Goal: Information Seeking & Learning: Check status

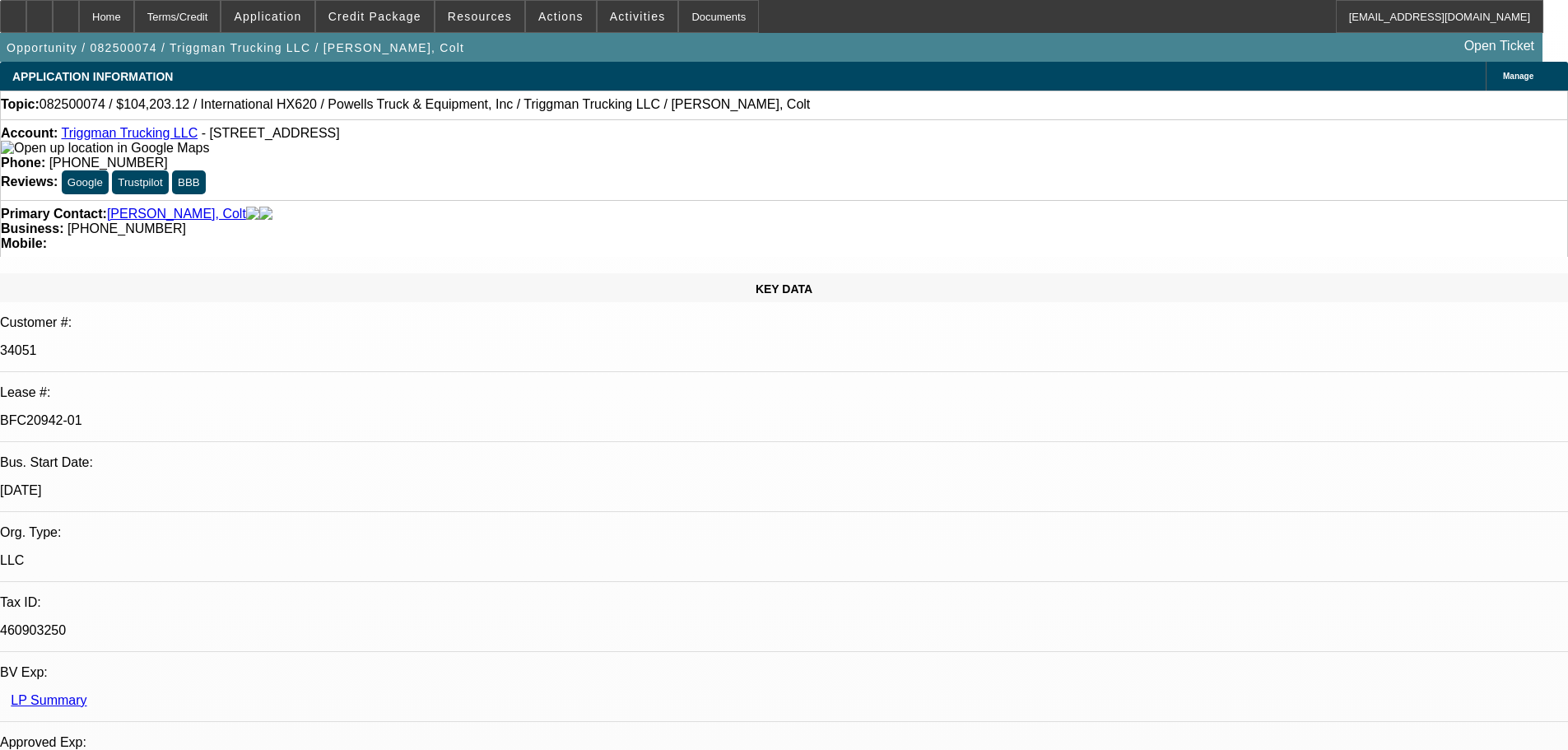
select select "0"
select select "2"
select select "0"
select select "6"
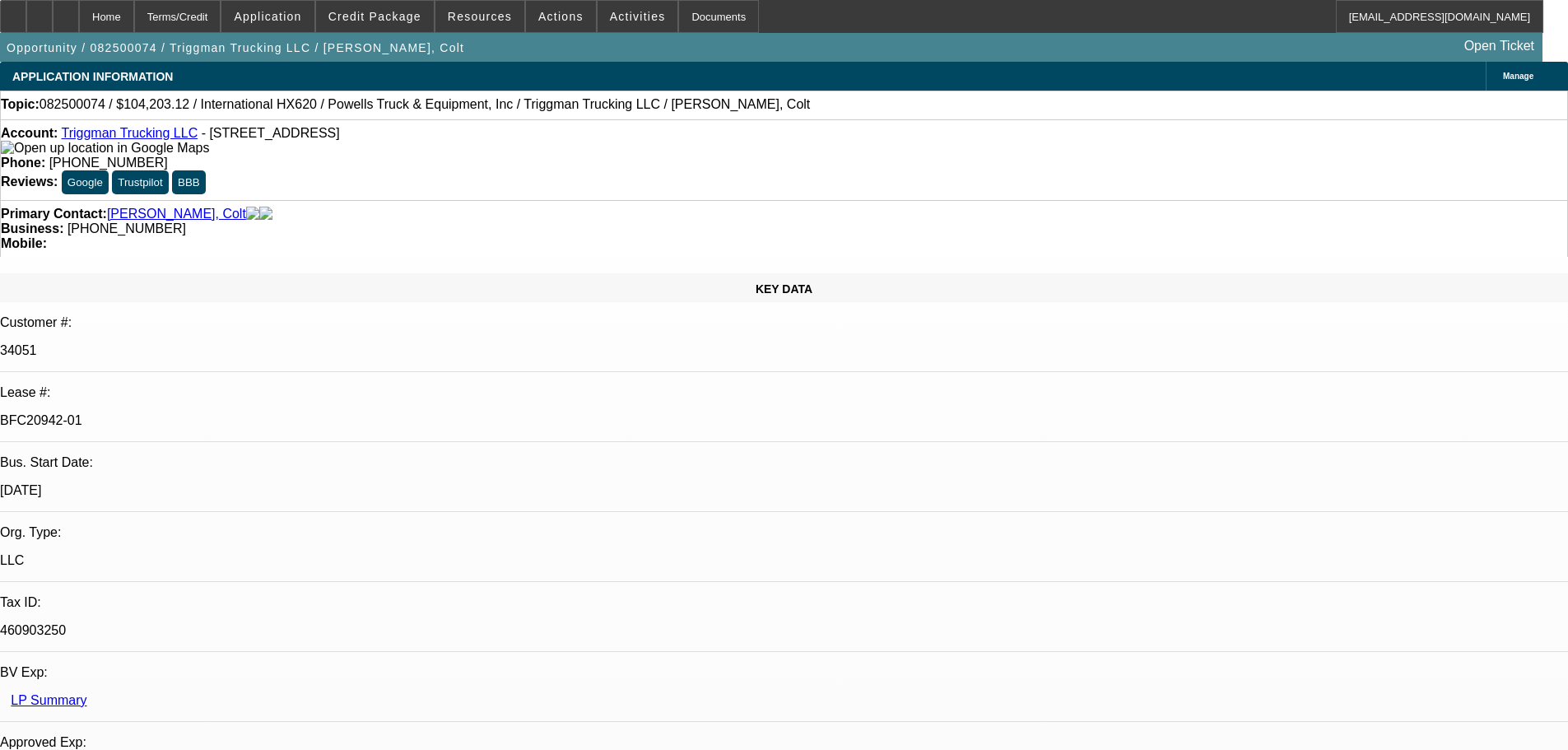
select select "0"
select select "2"
select select "0.1"
select select "4"
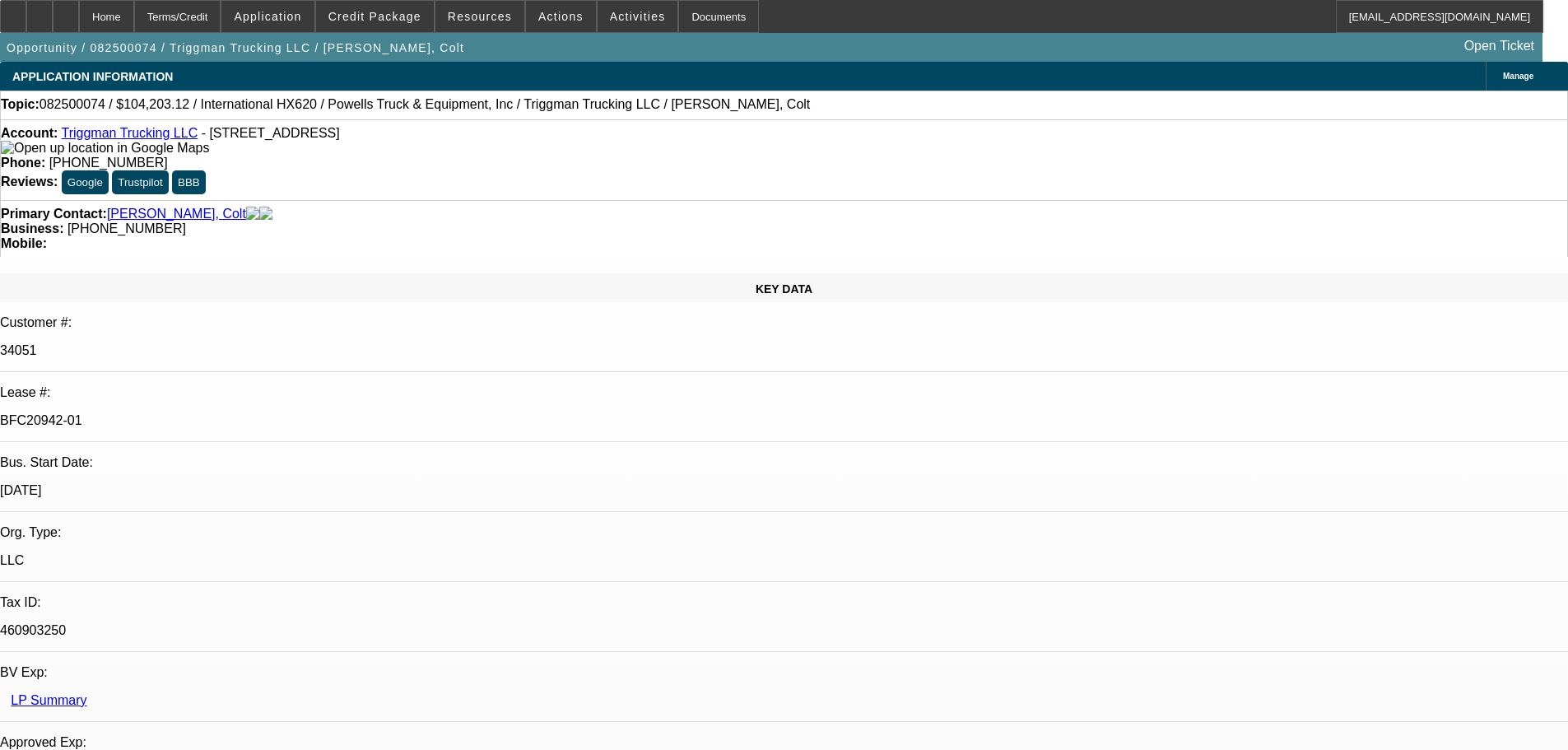
select select "0"
select select "2"
select select "0.1"
select select "4"
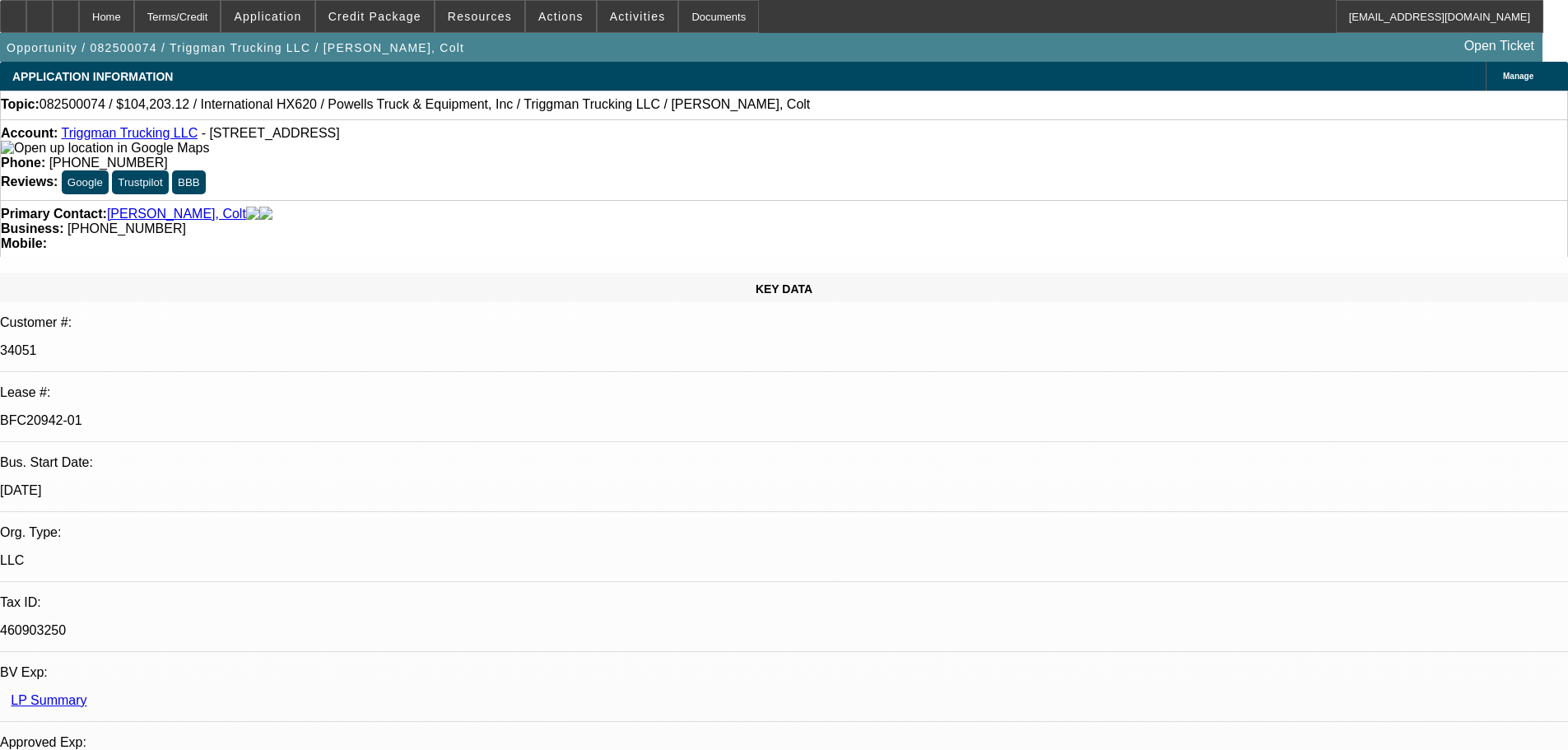
select select "0"
select select "2"
select select "0.1"
select select "4"
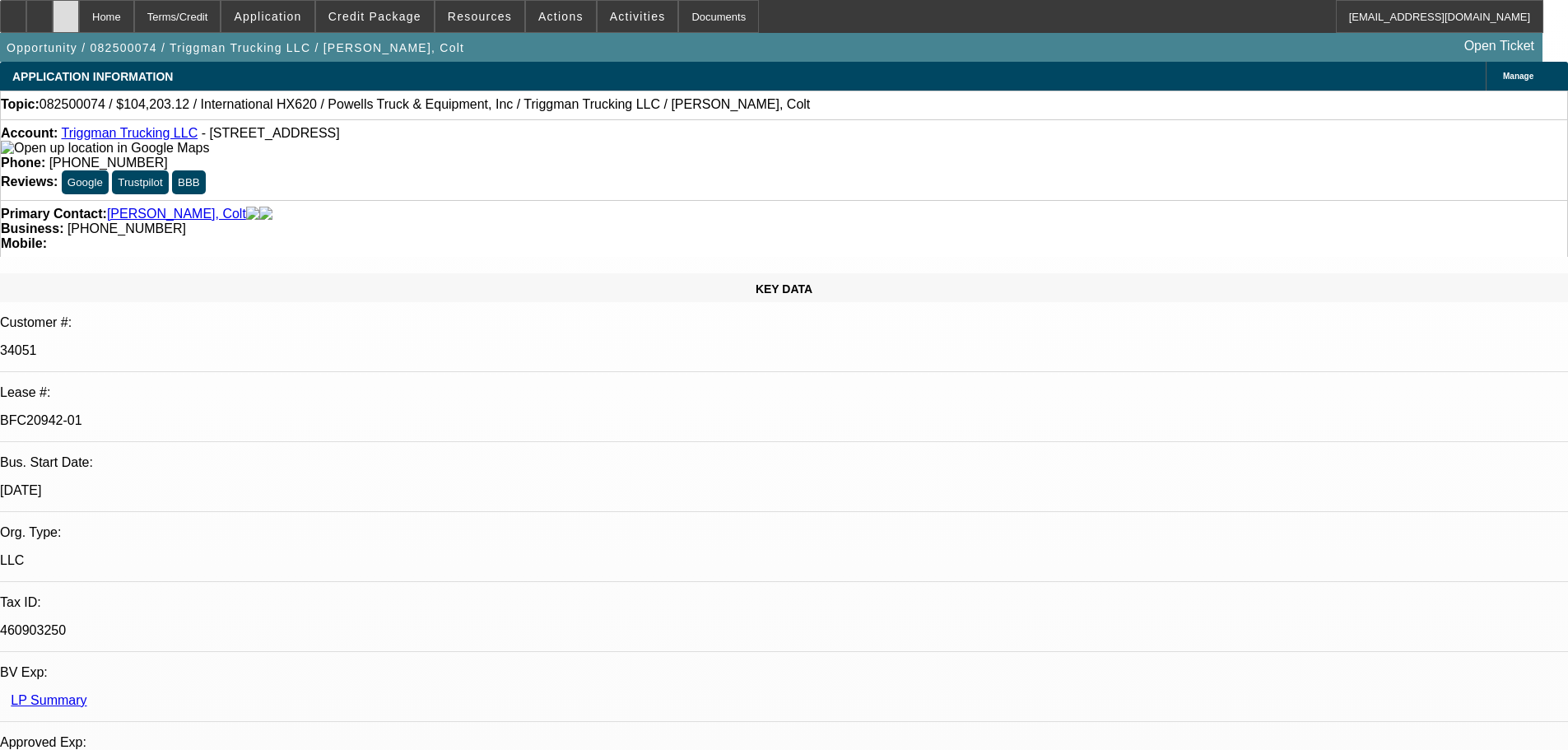
drag, startPoint x: 0, startPoint y: 0, endPoint x: 96, endPoint y: 23, distance: 98.7
click at [79, 23] on div at bounding box center [66, 16] width 26 height 33
select select "0"
select select "2"
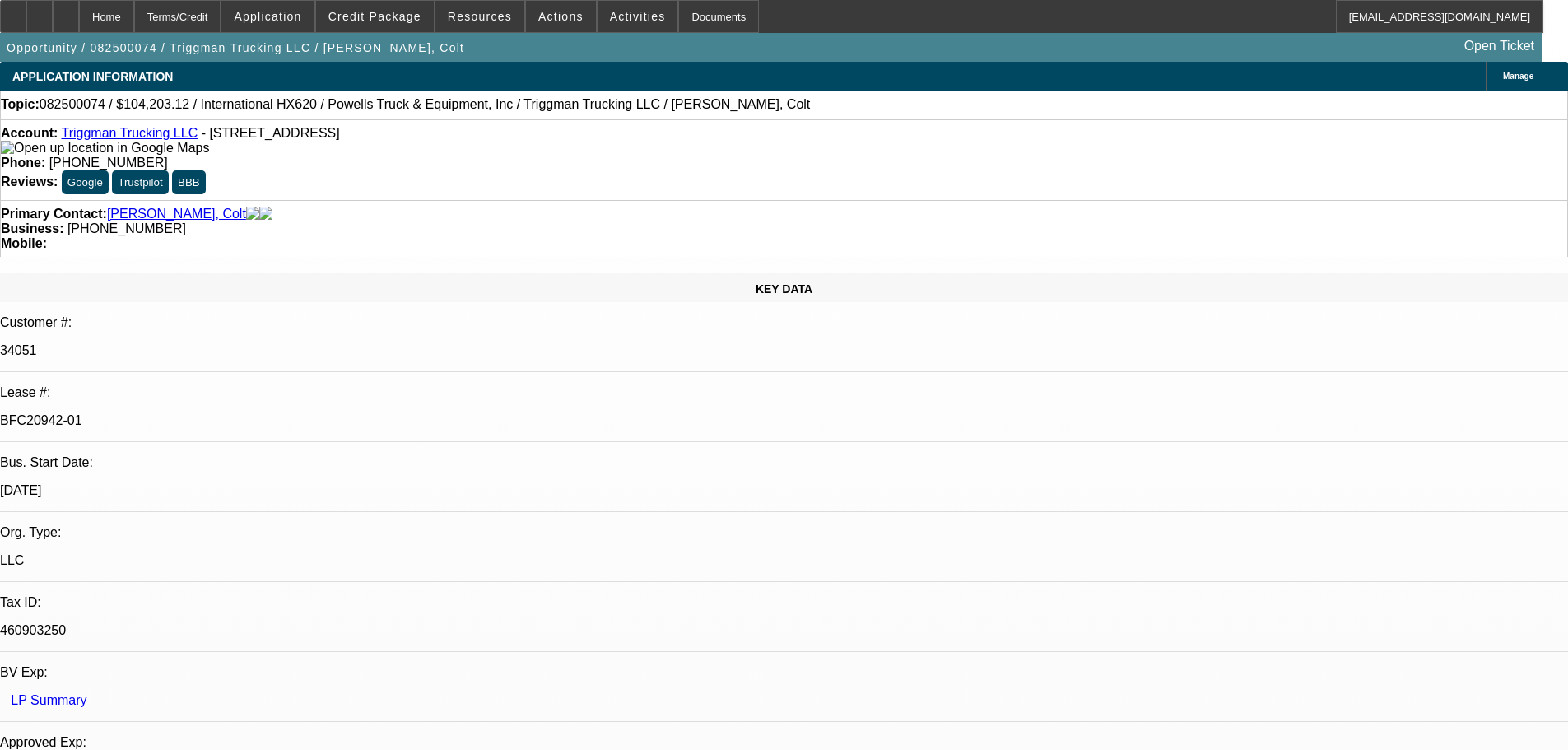
select select "0"
select select "6"
select select "0"
select select "2"
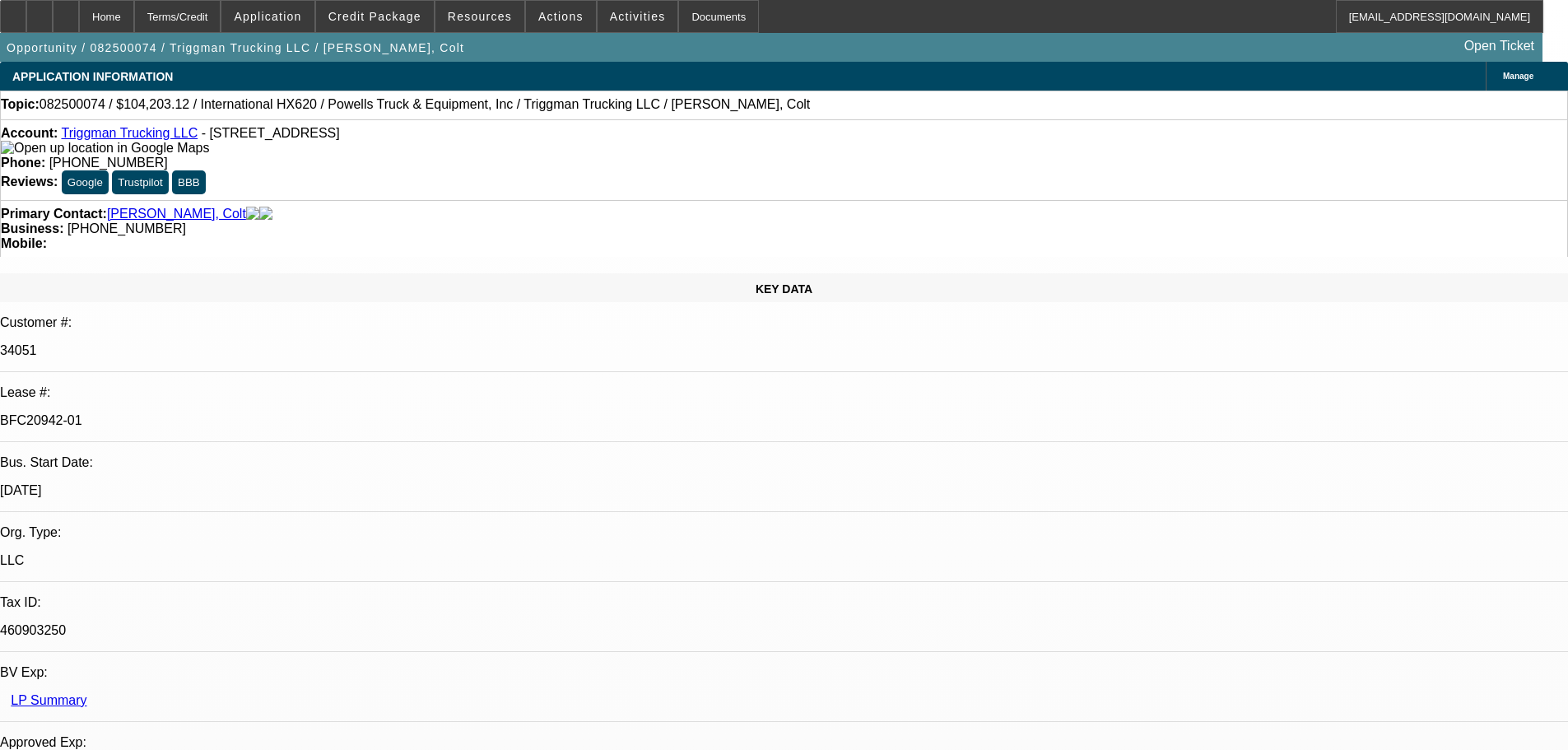
select select "0.1"
select select "4"
select select "0"
select select "2"
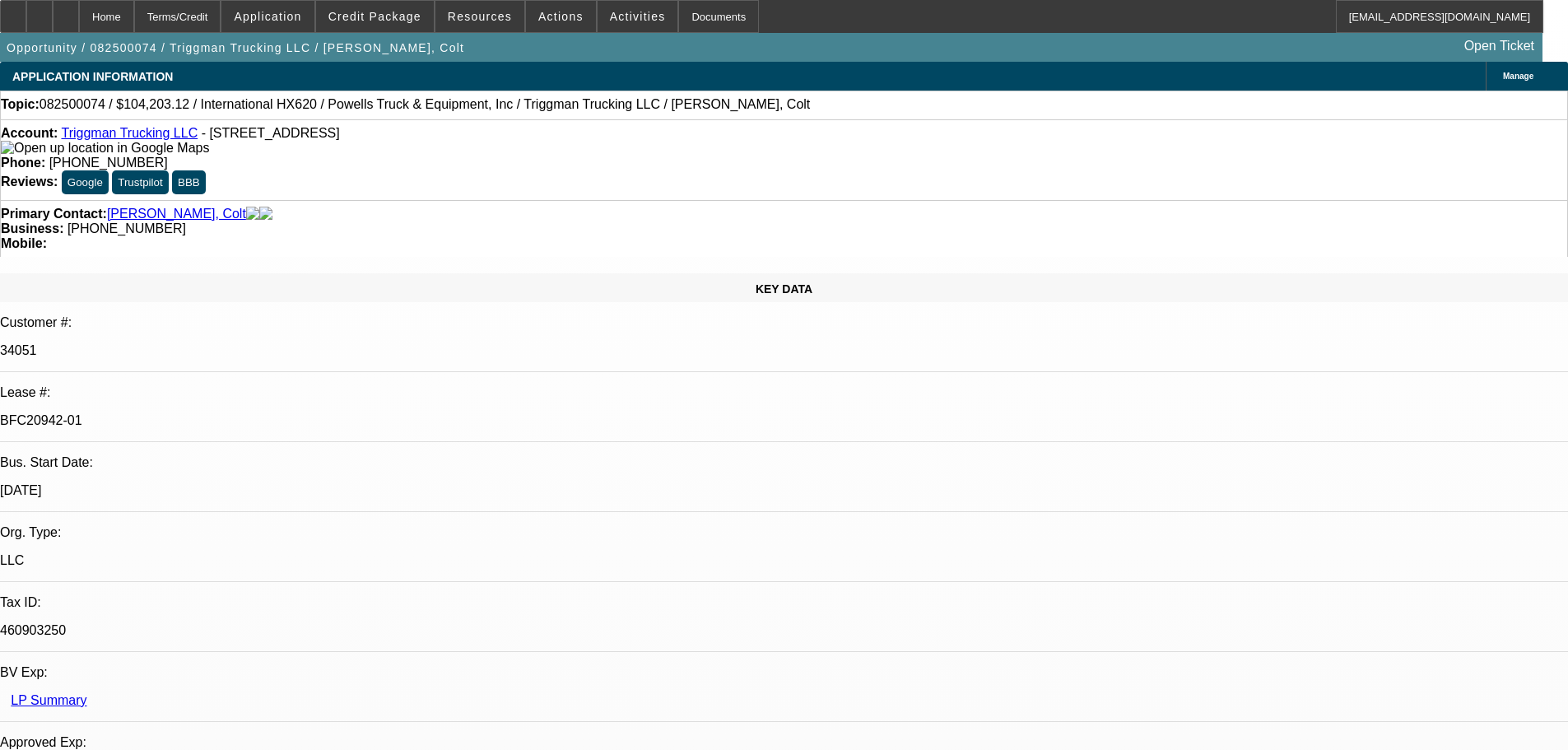
select select "0.1"
select select "4"
select select "0"
select select "2"
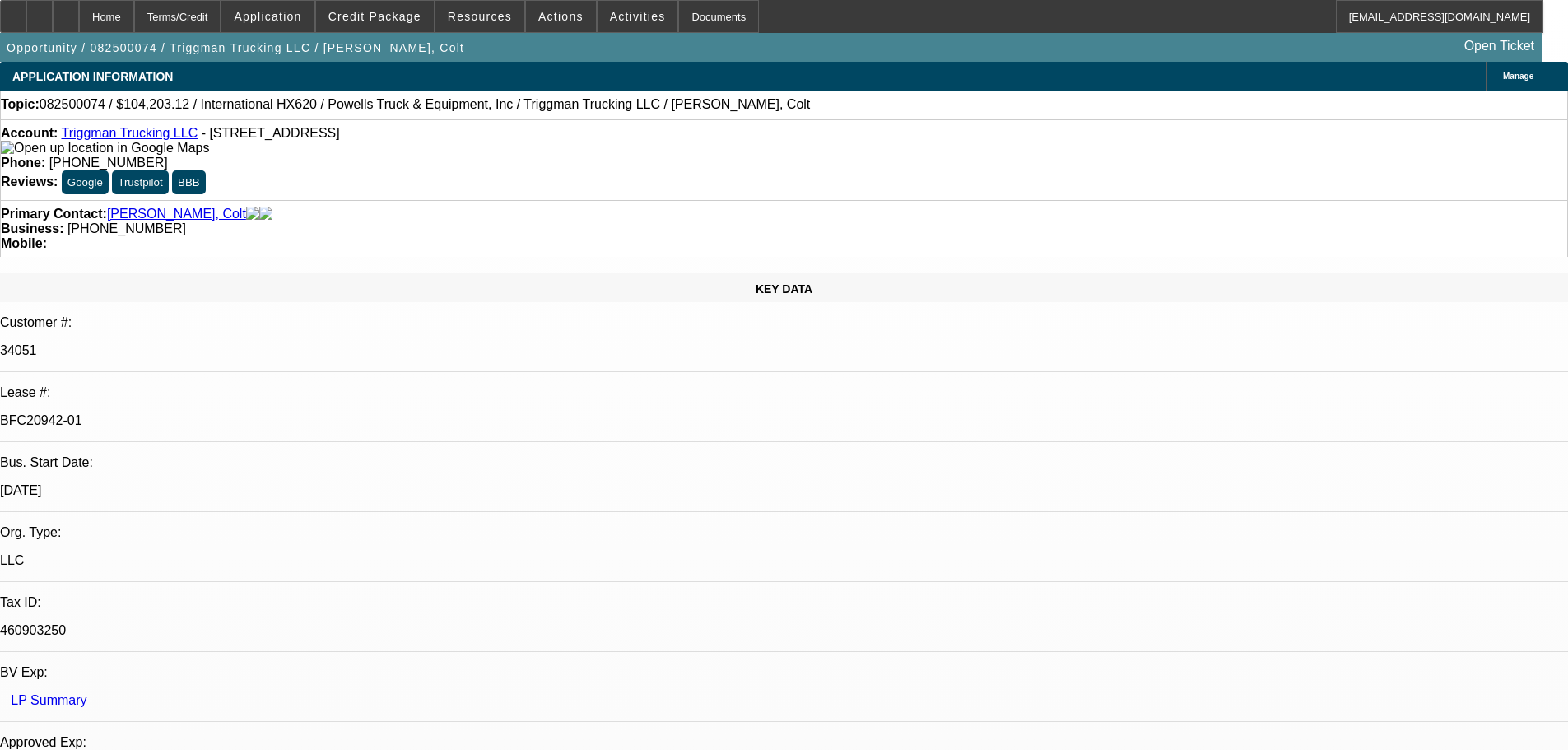
select select "0.1"
select select "4"
click at [66, 11] on icon at bounding box center [66, 11] width 0 height 0
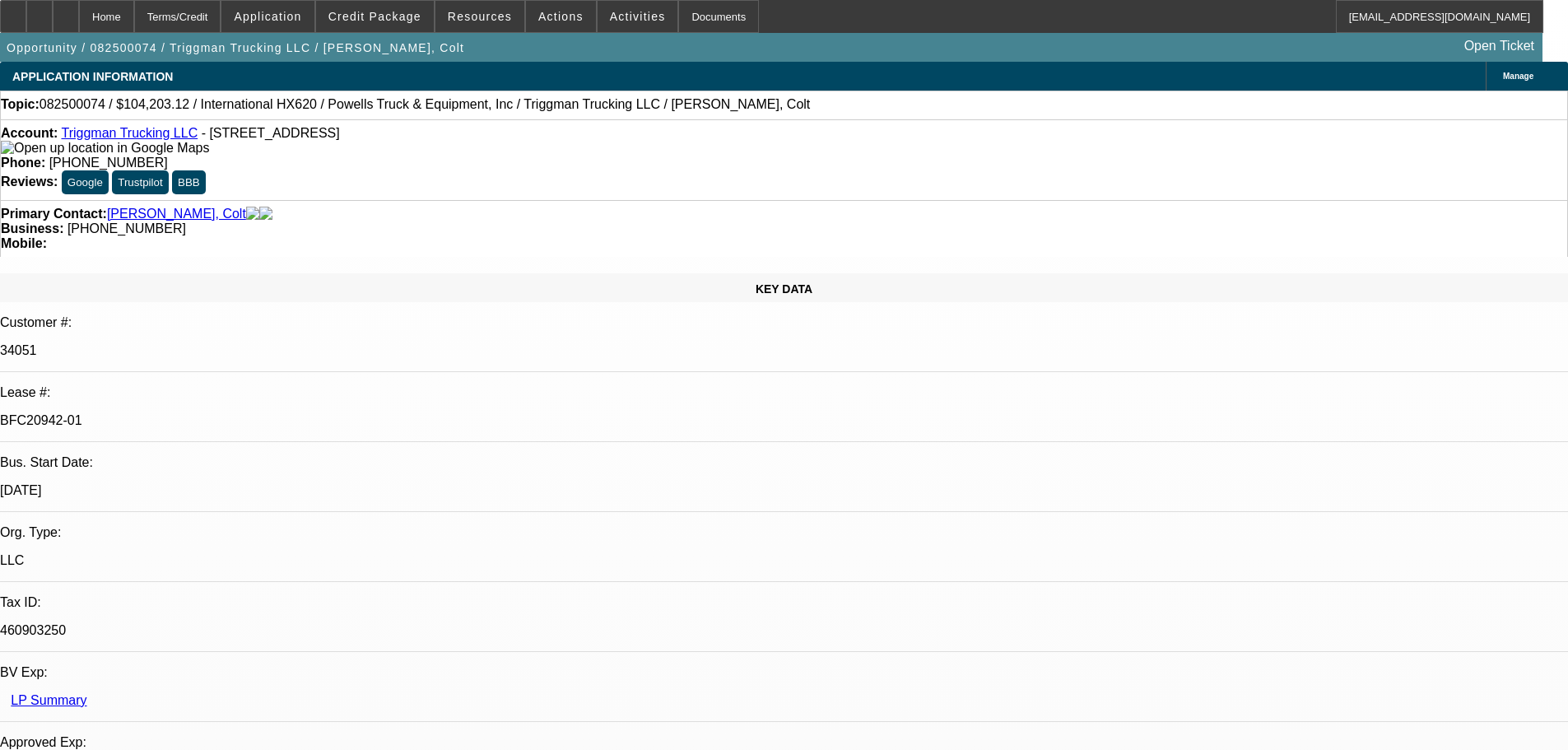
select select "0"
select select "2"
select select "0"
select select "6"
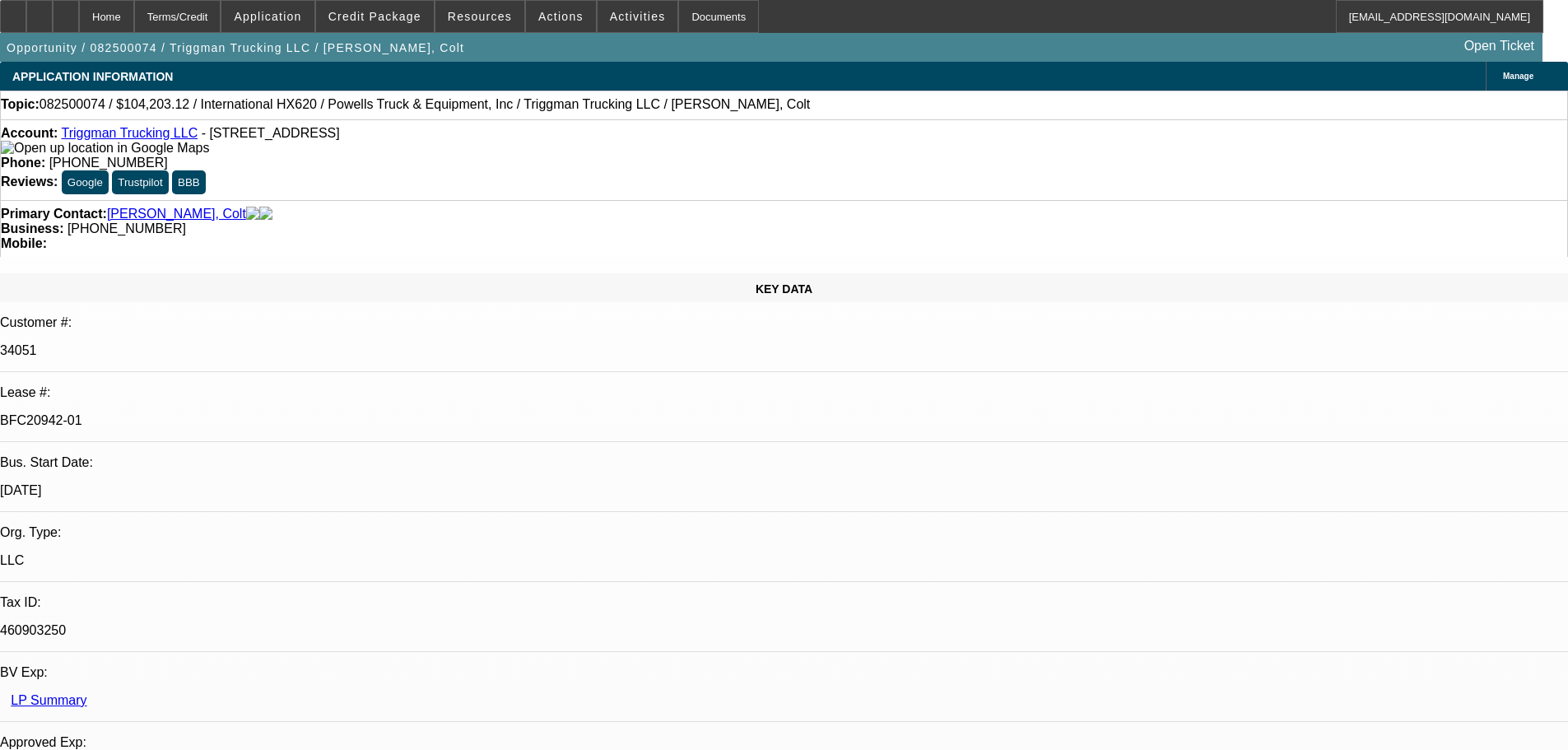
select select "0"
select select "2"
select select "0.1"
select select "4"
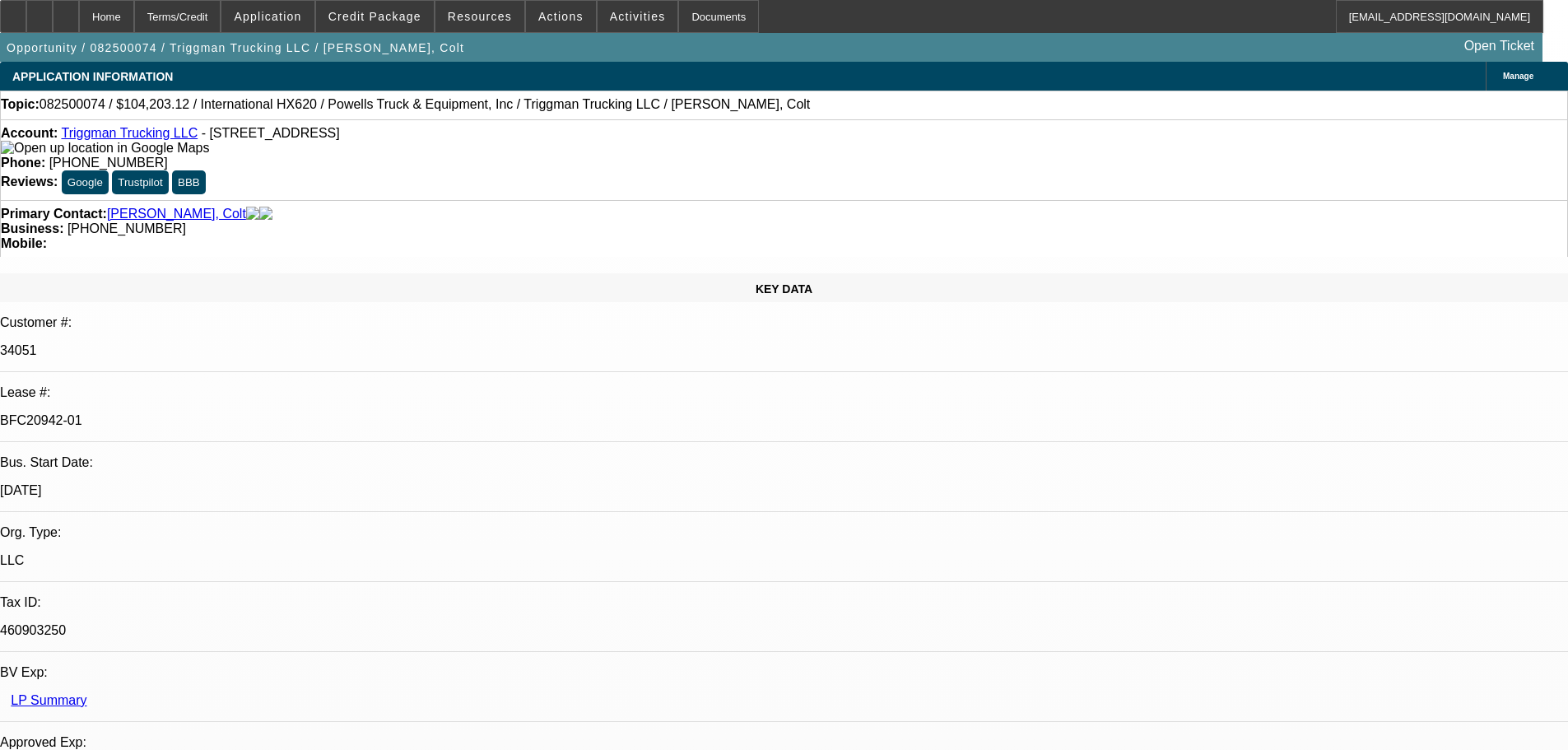
select select "0"
select select "2"
select select "0.1"
select select "4"
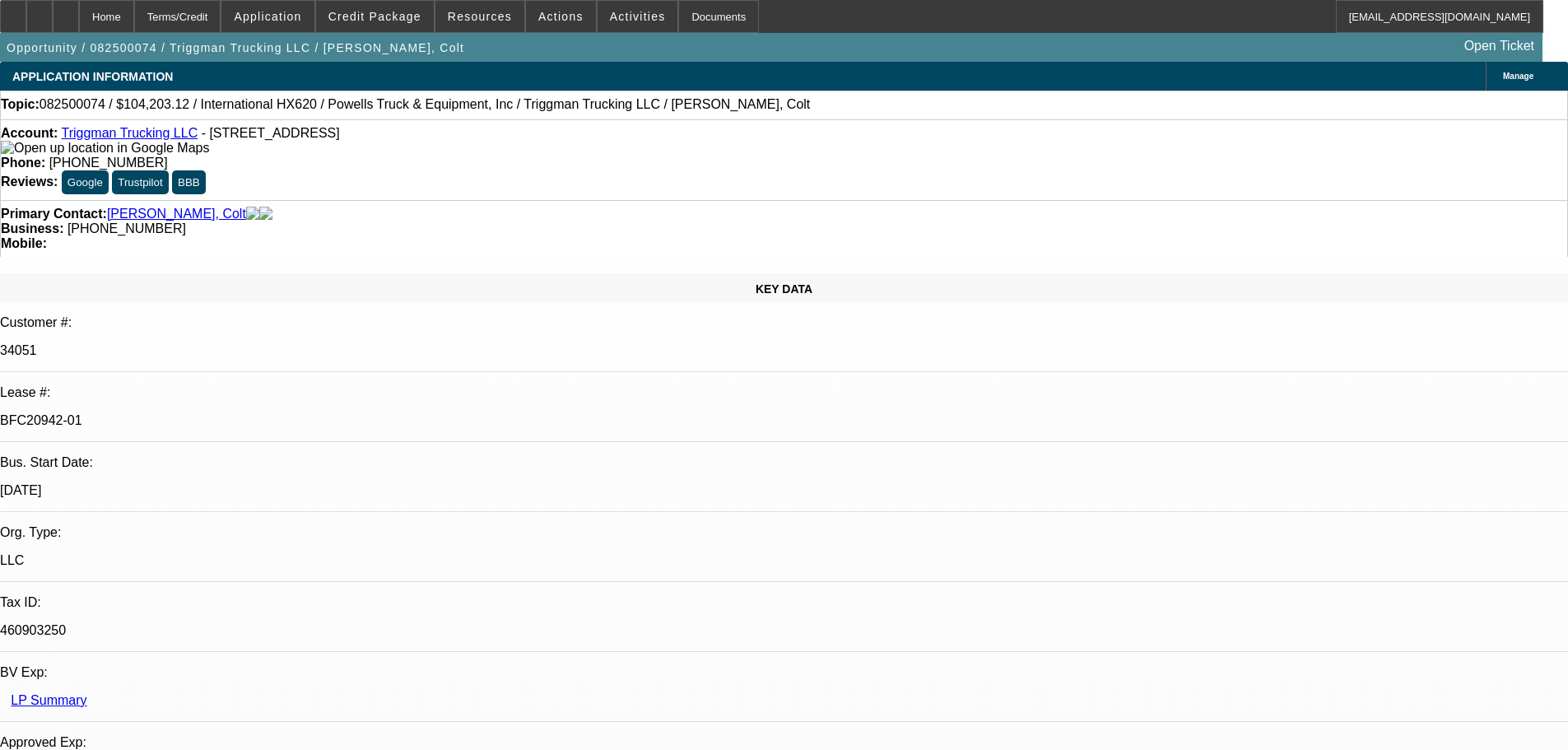
select select "0"
select select "2"
select select "0.1"
select select "4"
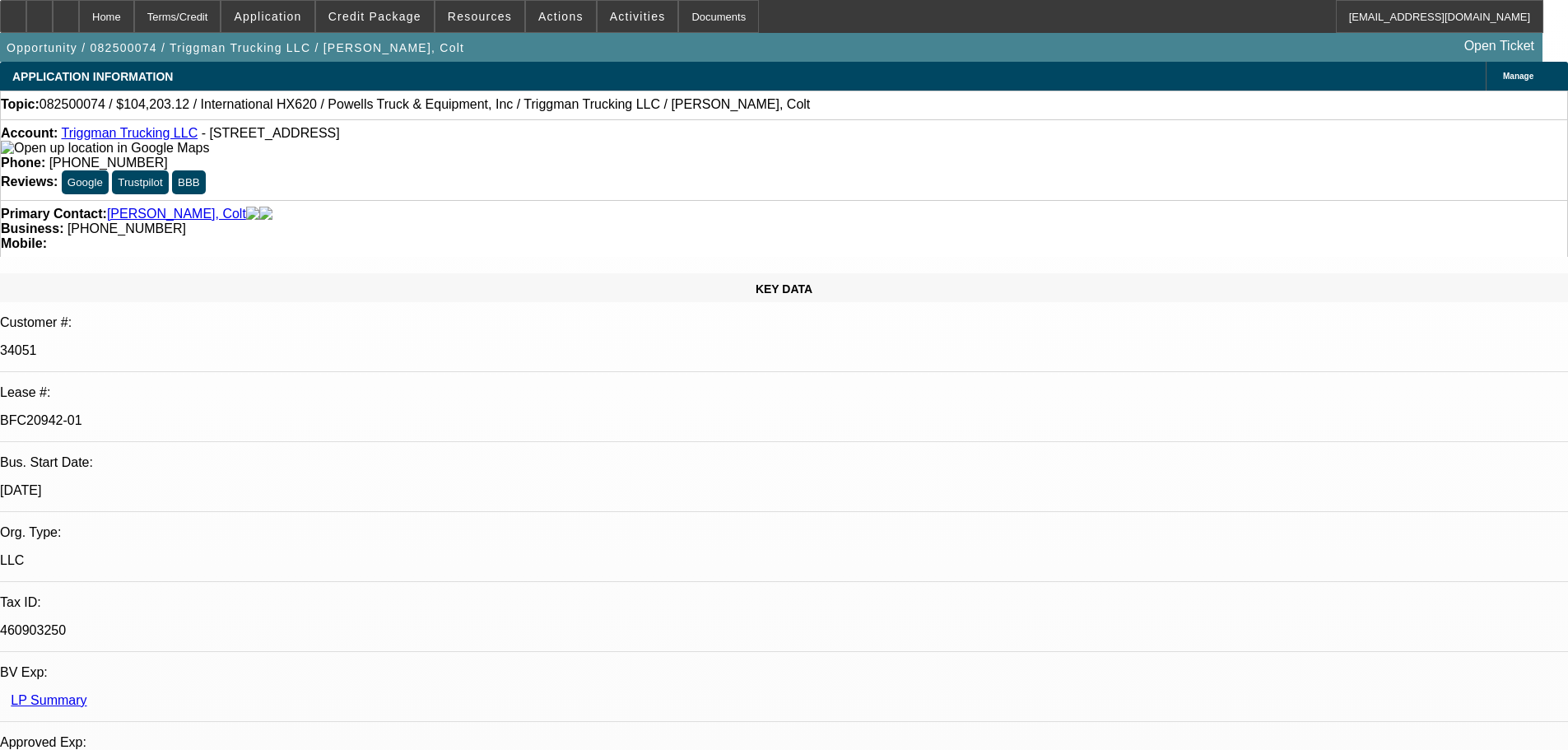
scroll to position [329, 0]
drag, startPoint x: 186, startPoint y: 138, endPoint x: 75, endPoint y: 133, distance: 111.1
click at [75, 133] on div "Account: Triggman Trucking LLC - 6252 N Dawnlight Cir, Orient, OH 43146" at bounding box center [784, 141] width 1566 height 30
copy div "Triggman Trucking LLC"
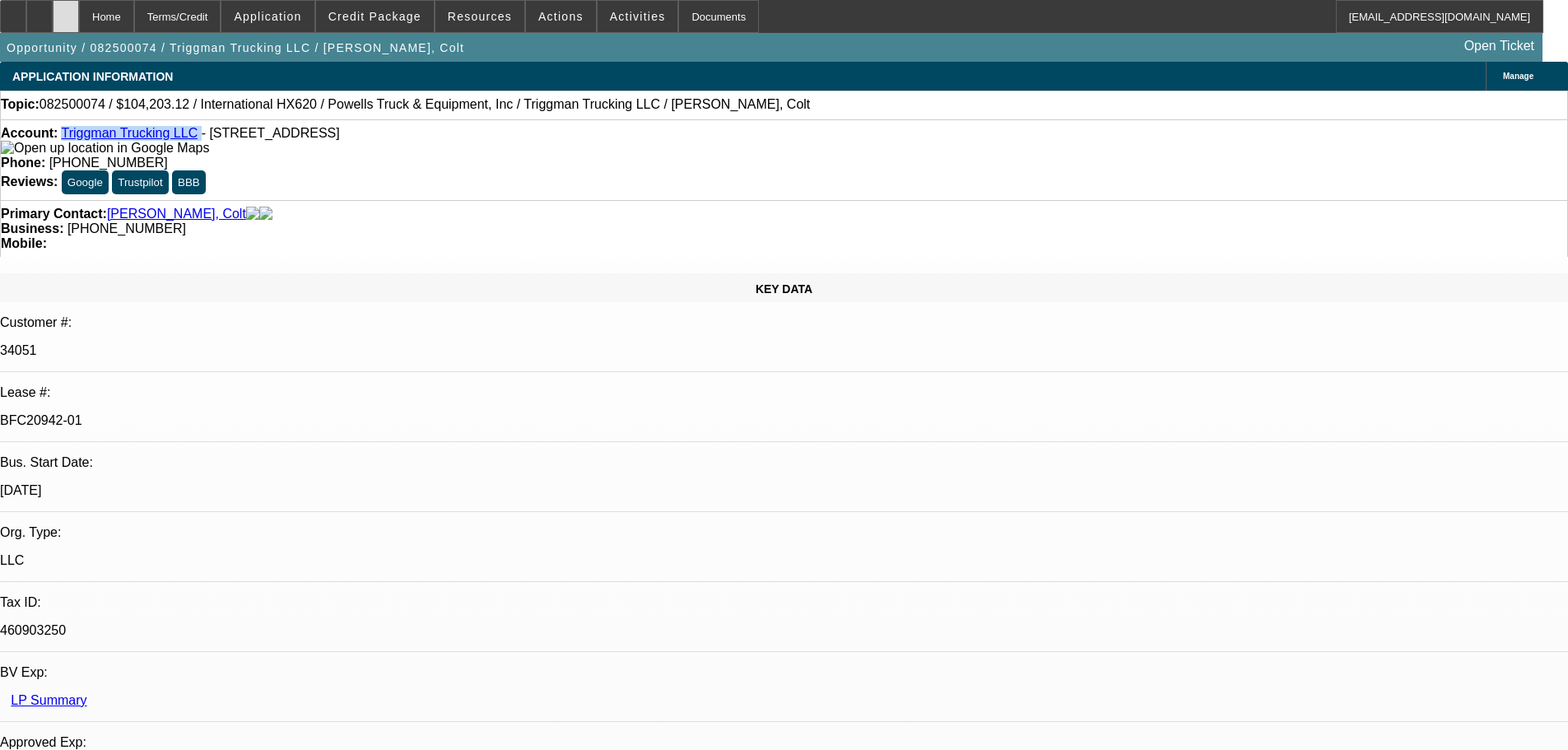
drag, startPoint x: 115, startPoint y: 14, endPoint x: 114, endPoint y: 1, distance: 13.0
click at [79, 14] on div at bounding box center [66, 16] width 26 height 33
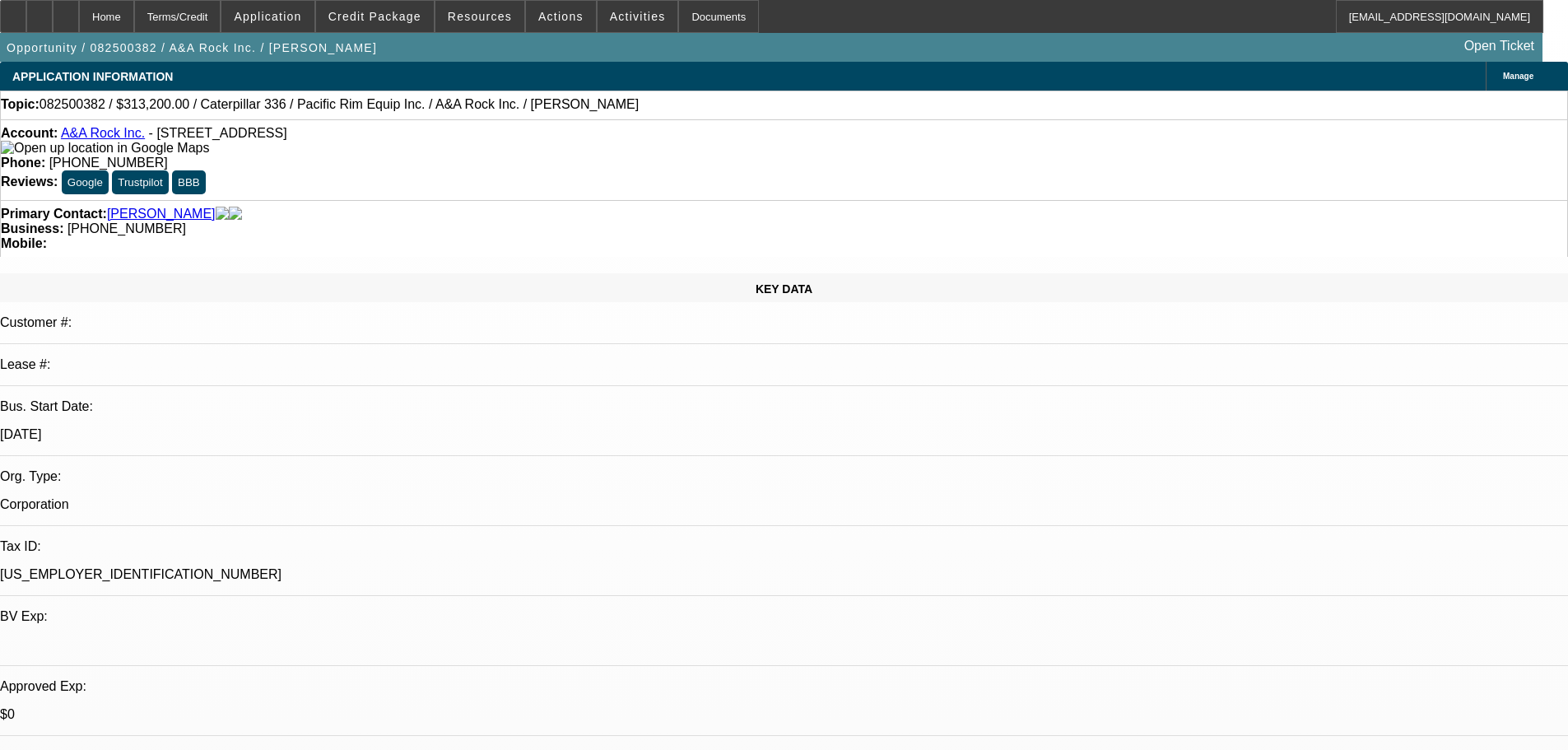
select select "0"
select select "2"
select select "0"
select select "6"
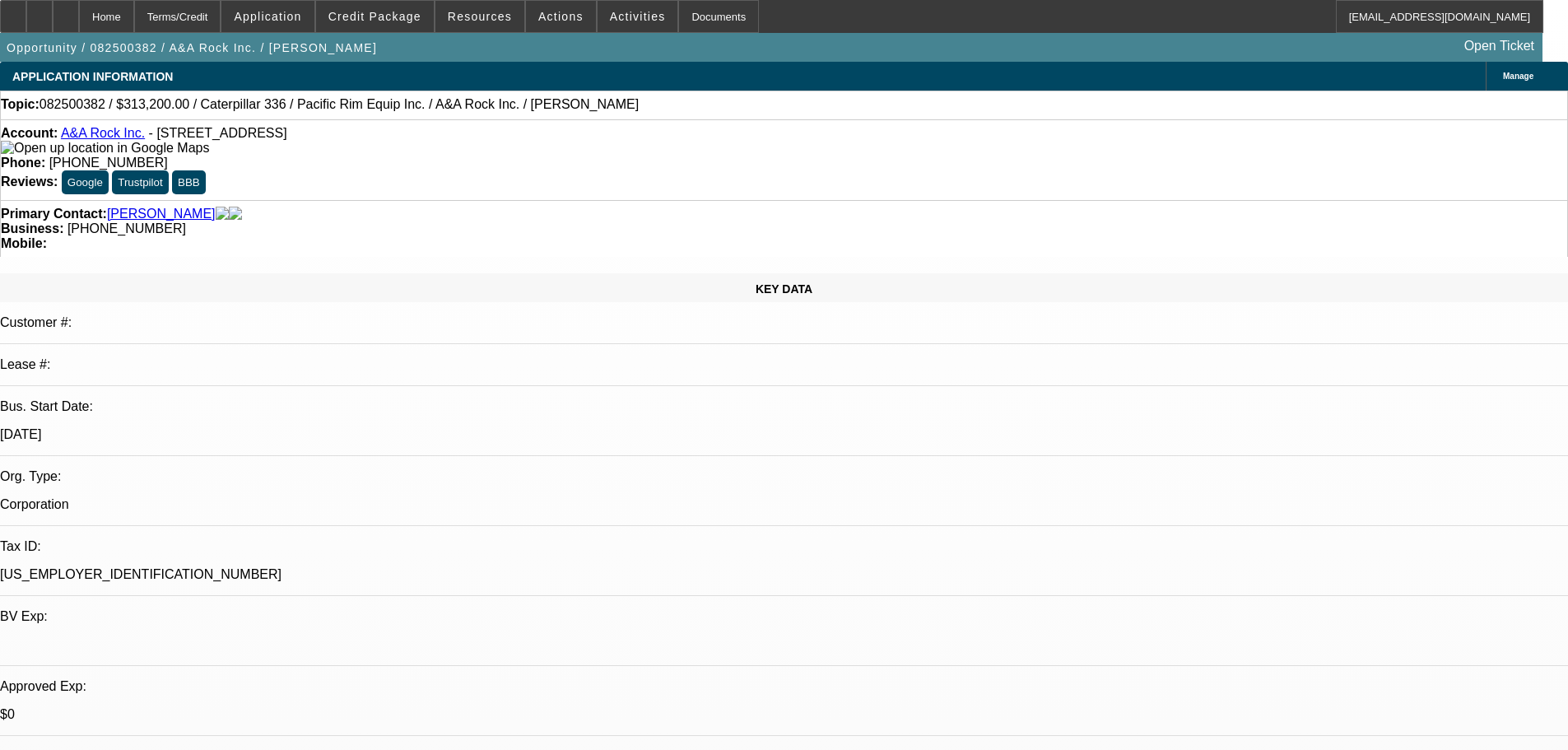
select select "0"
select select "2"
select select "0"
select select "6"
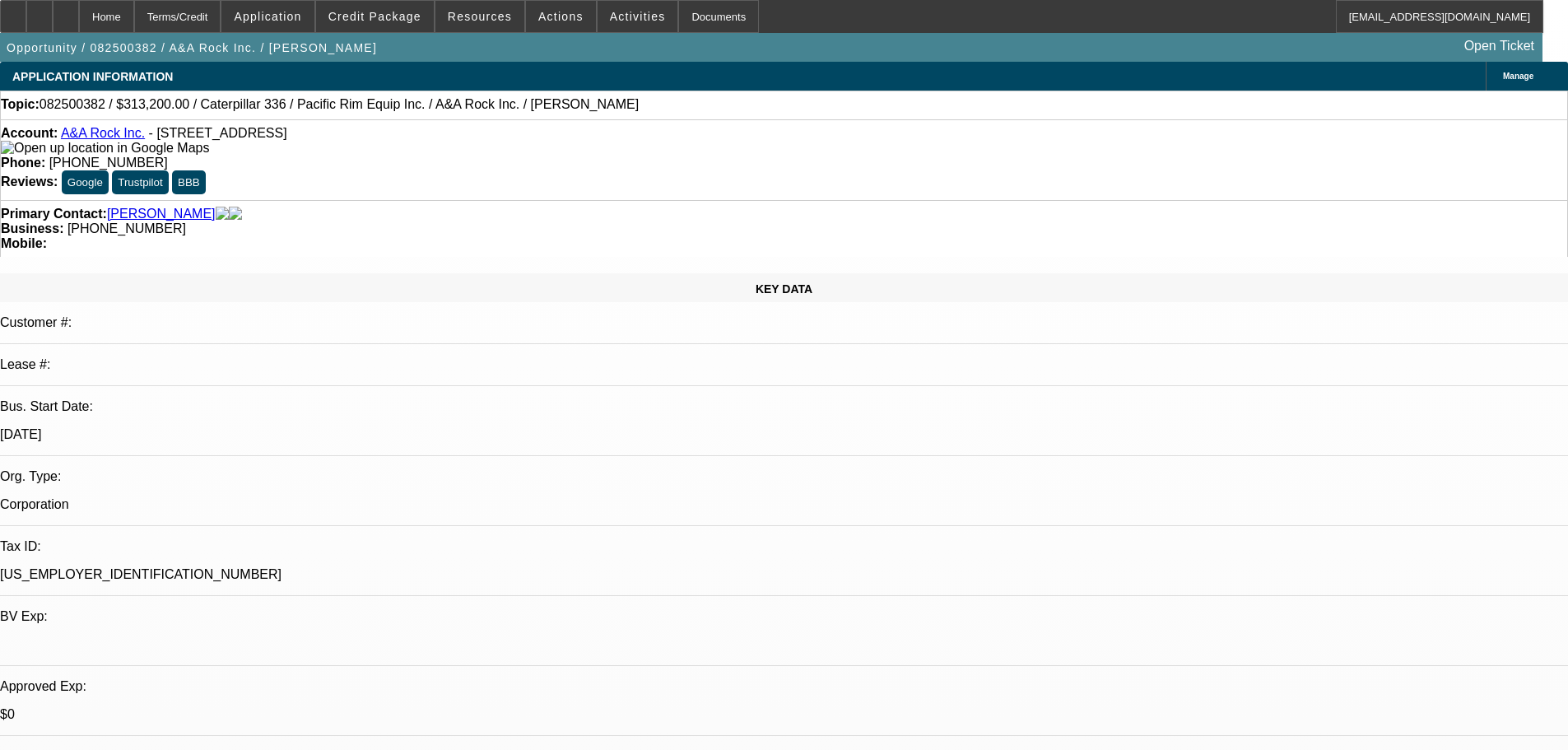
select select "0"
select select "2"
select select "0"
select select "6"
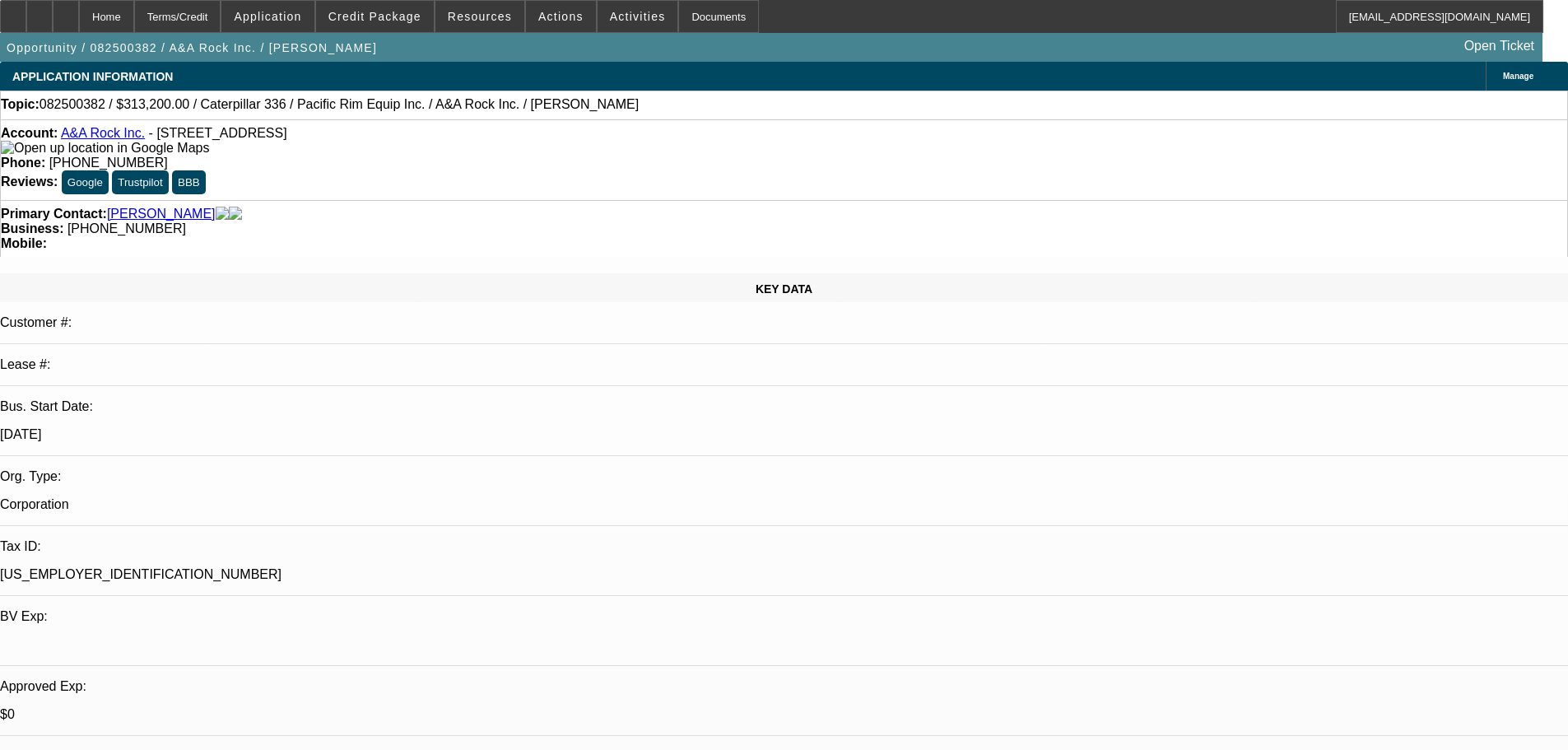
scroll to position [2304, 0]
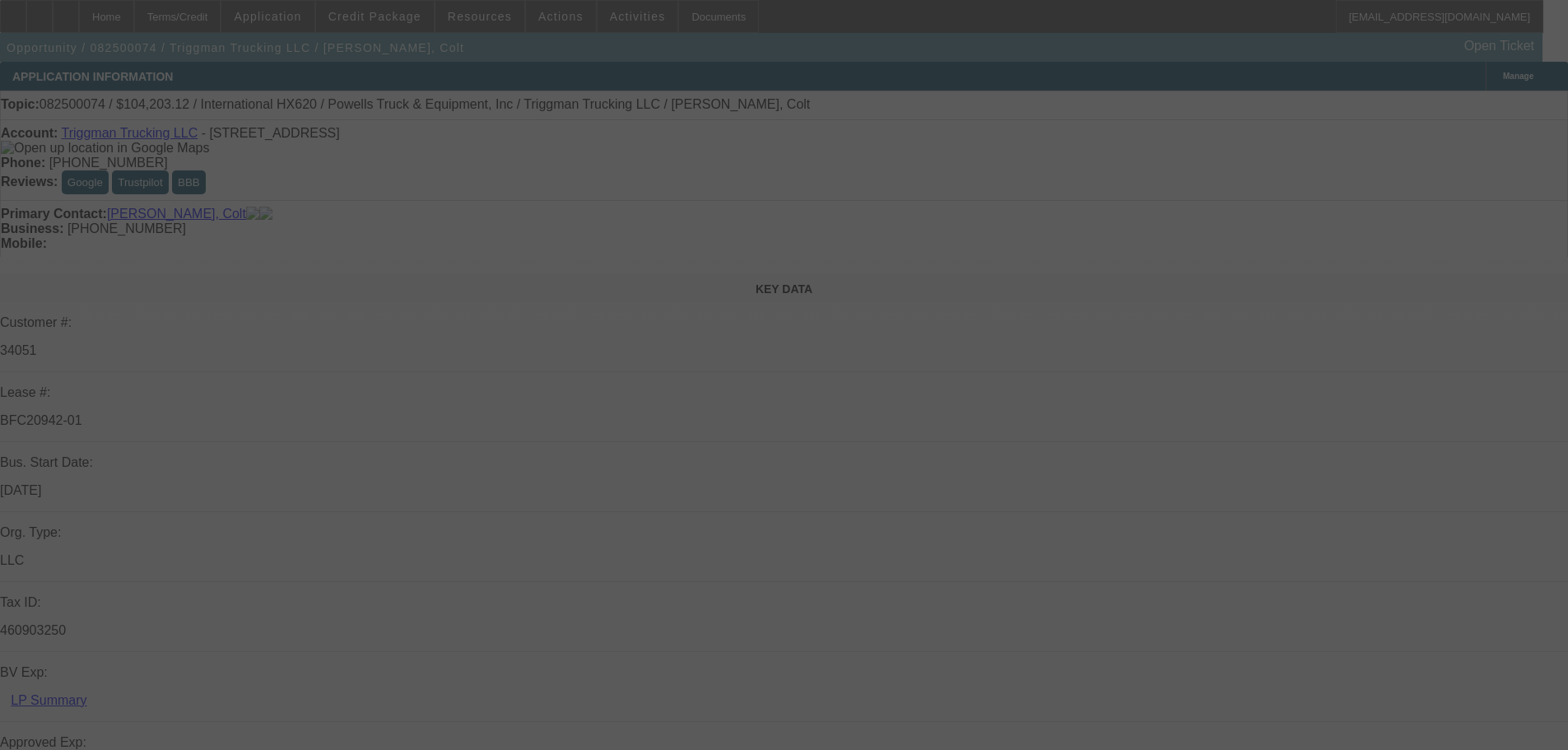
select select "0"
select select "2"
select select "0"
select select "6"
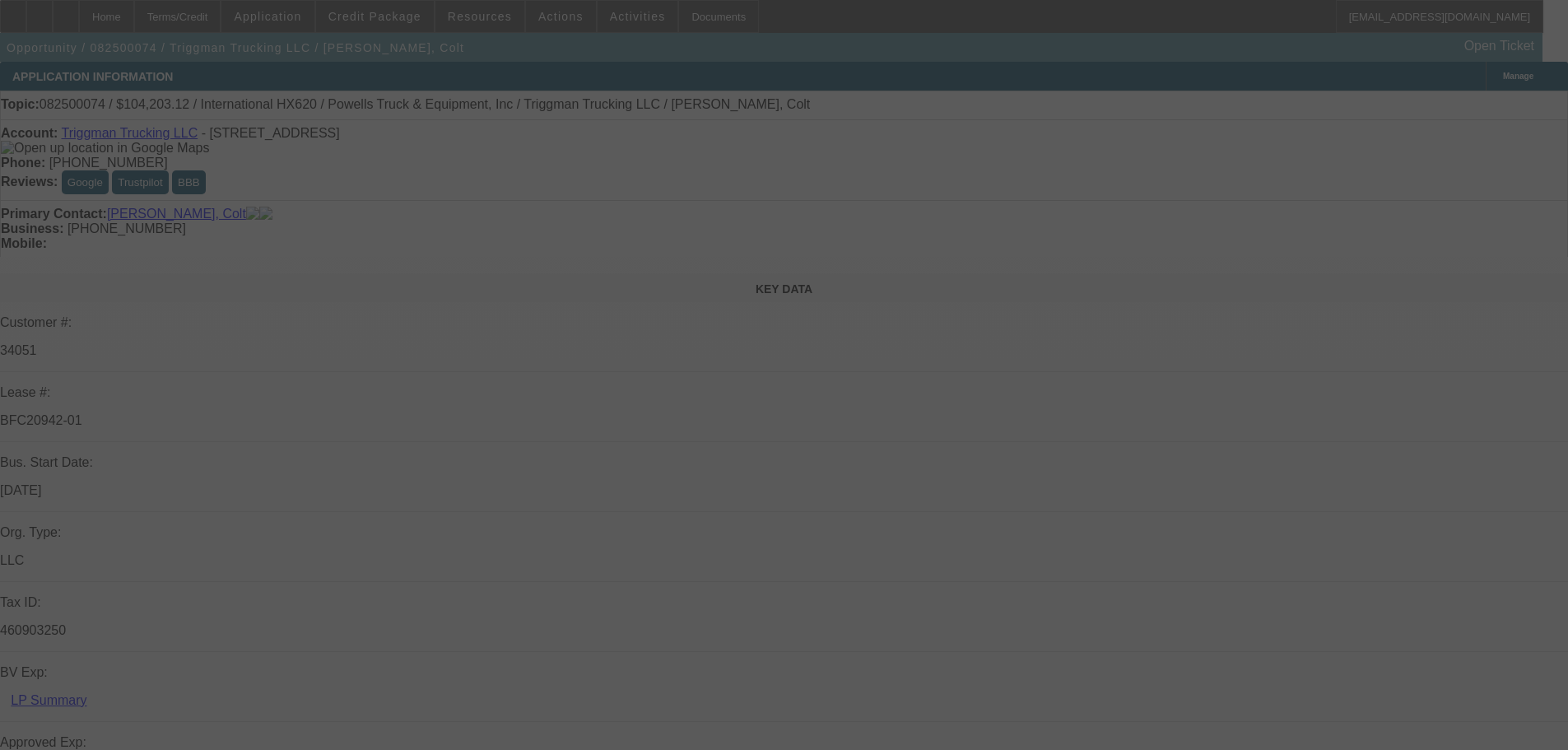
select select "0"
select select "2"
select select "0.1"
select select "4"
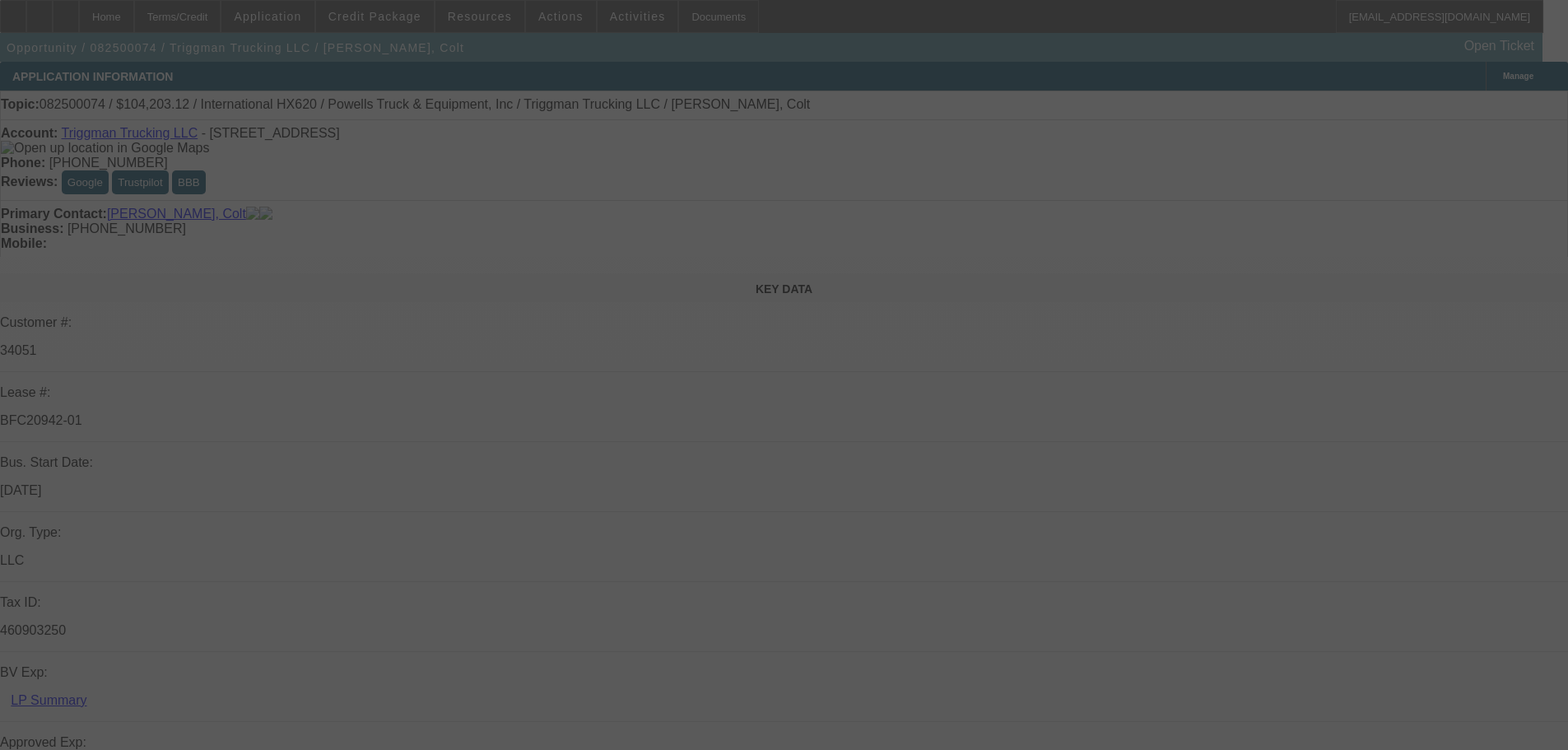
select select "0"
select select "2"
select select "0.1"
select select "4"
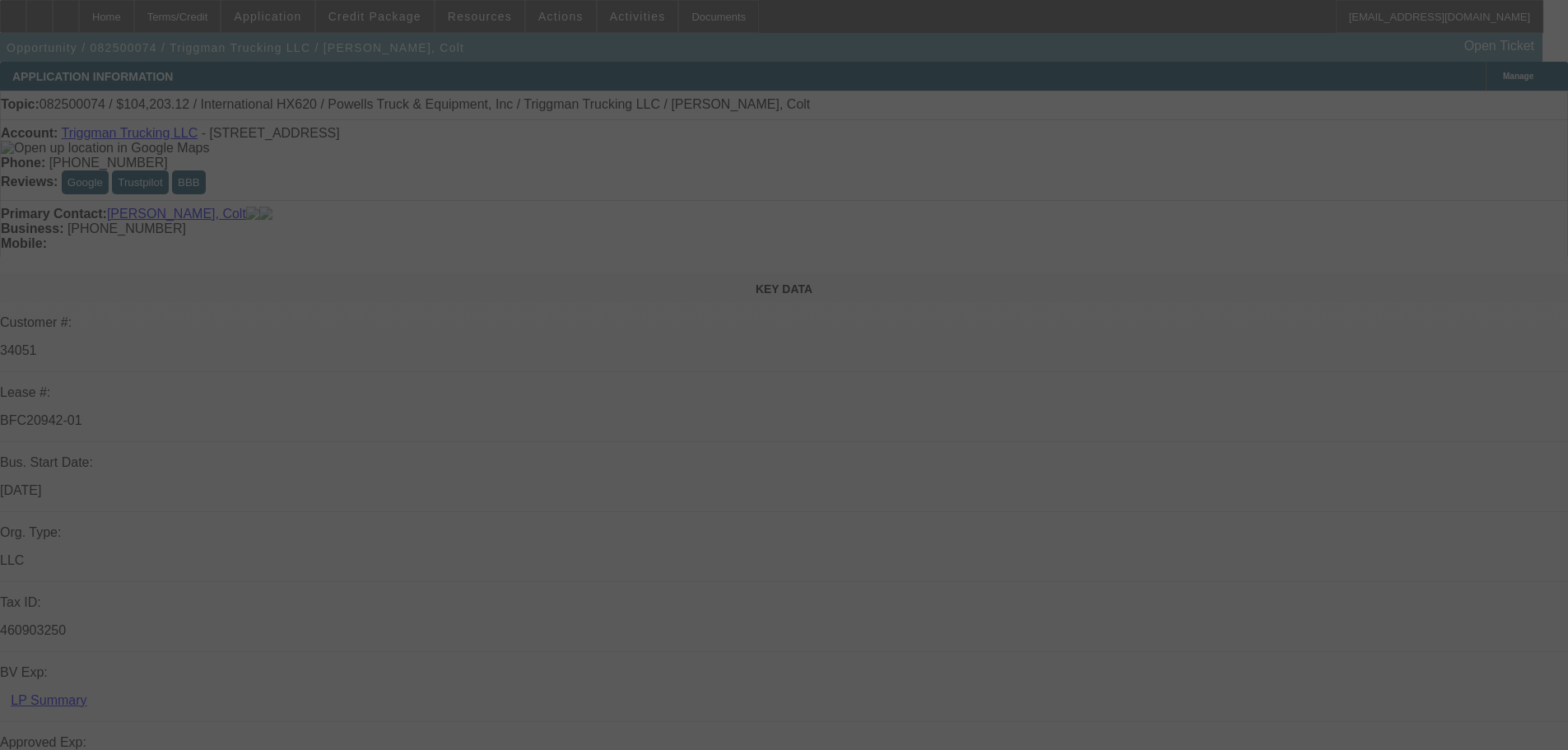
select select "0"
select select "2"
select select "0.1"
select select "4"
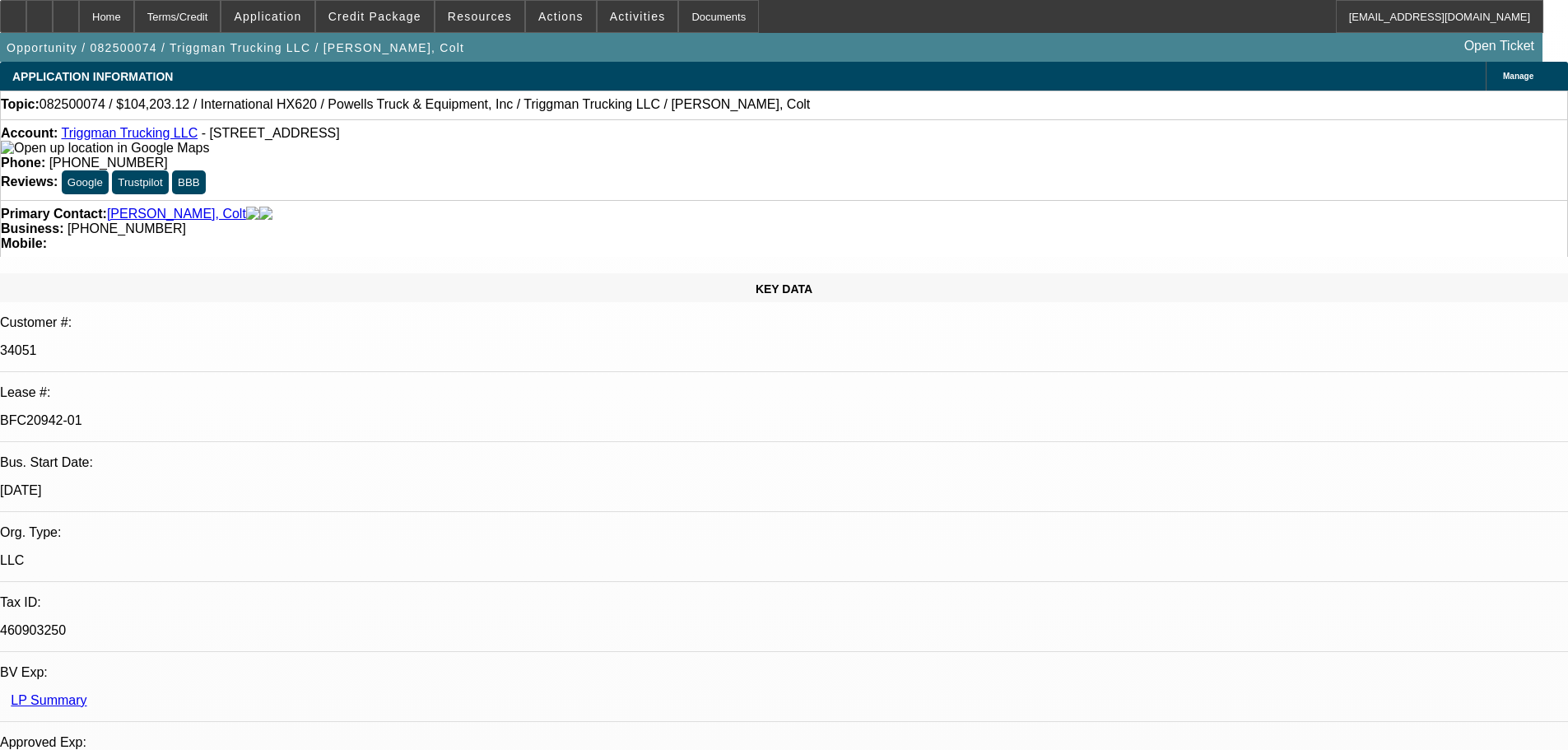
scroll to position [329, 0]
click at [79, 22] on div at bounding box center [66, 16] width 26 height 33
select select "0"
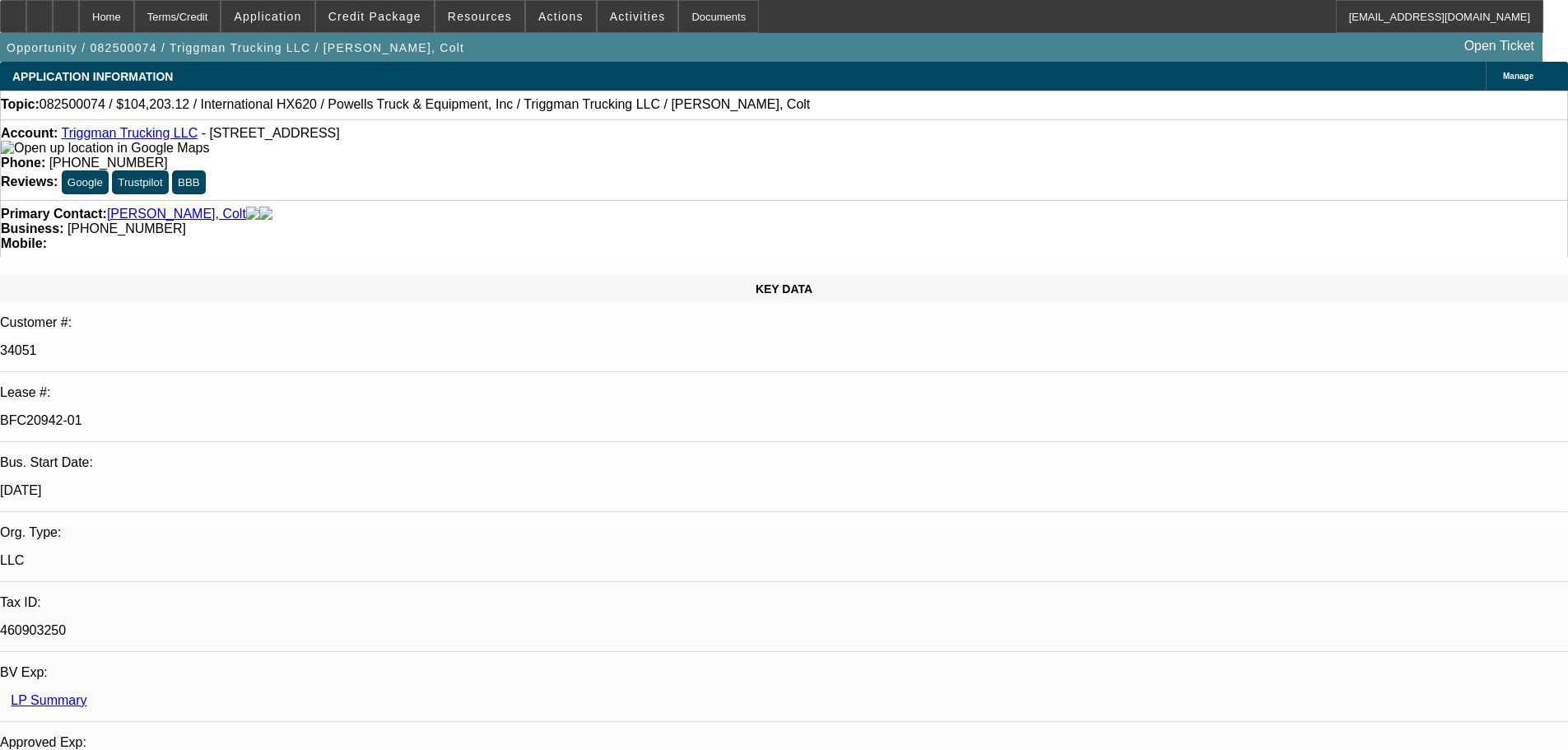
select select "2"
select select "0"
select select "6"
select select "0"
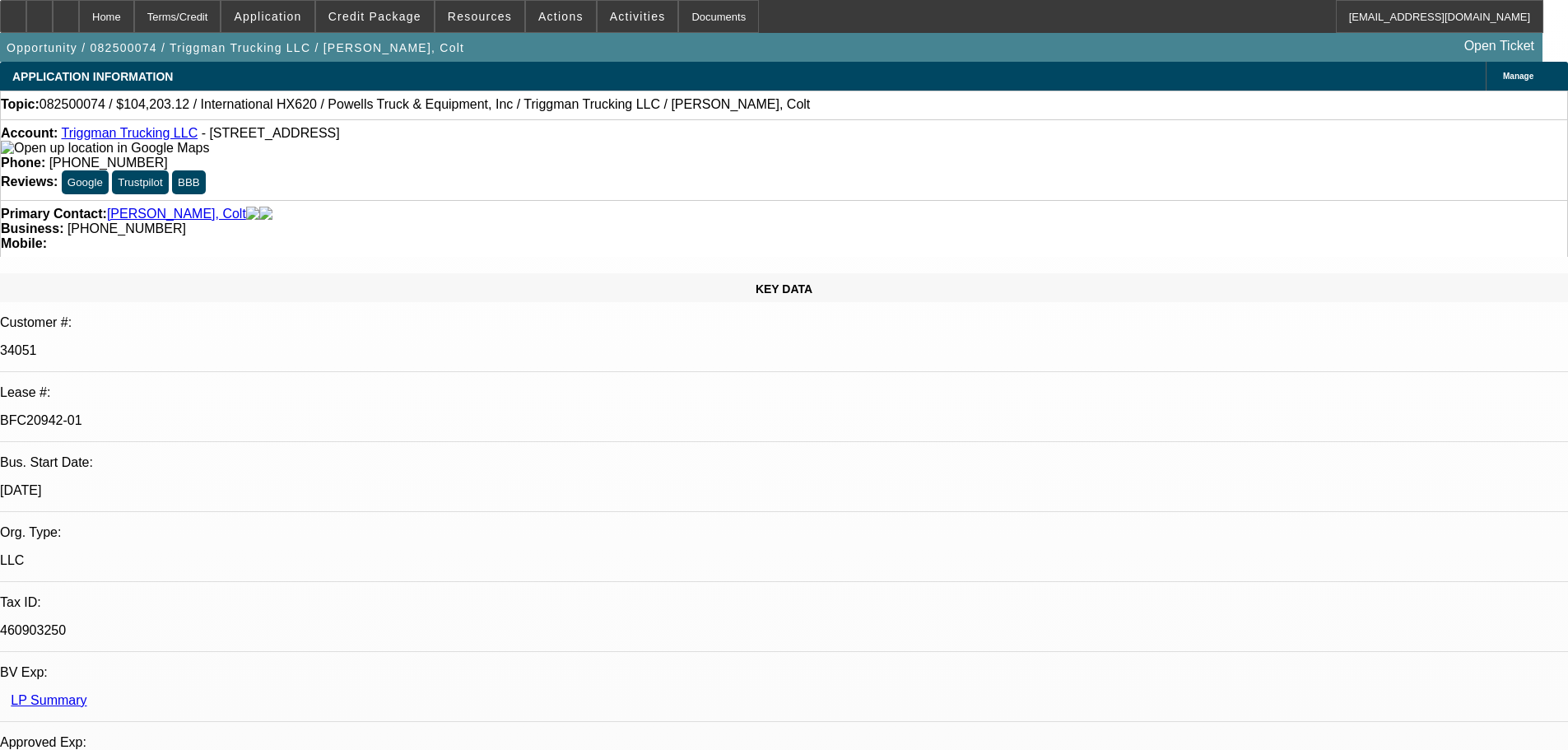
select select "2"
select select "0.1"
select select "4"
select select "0"
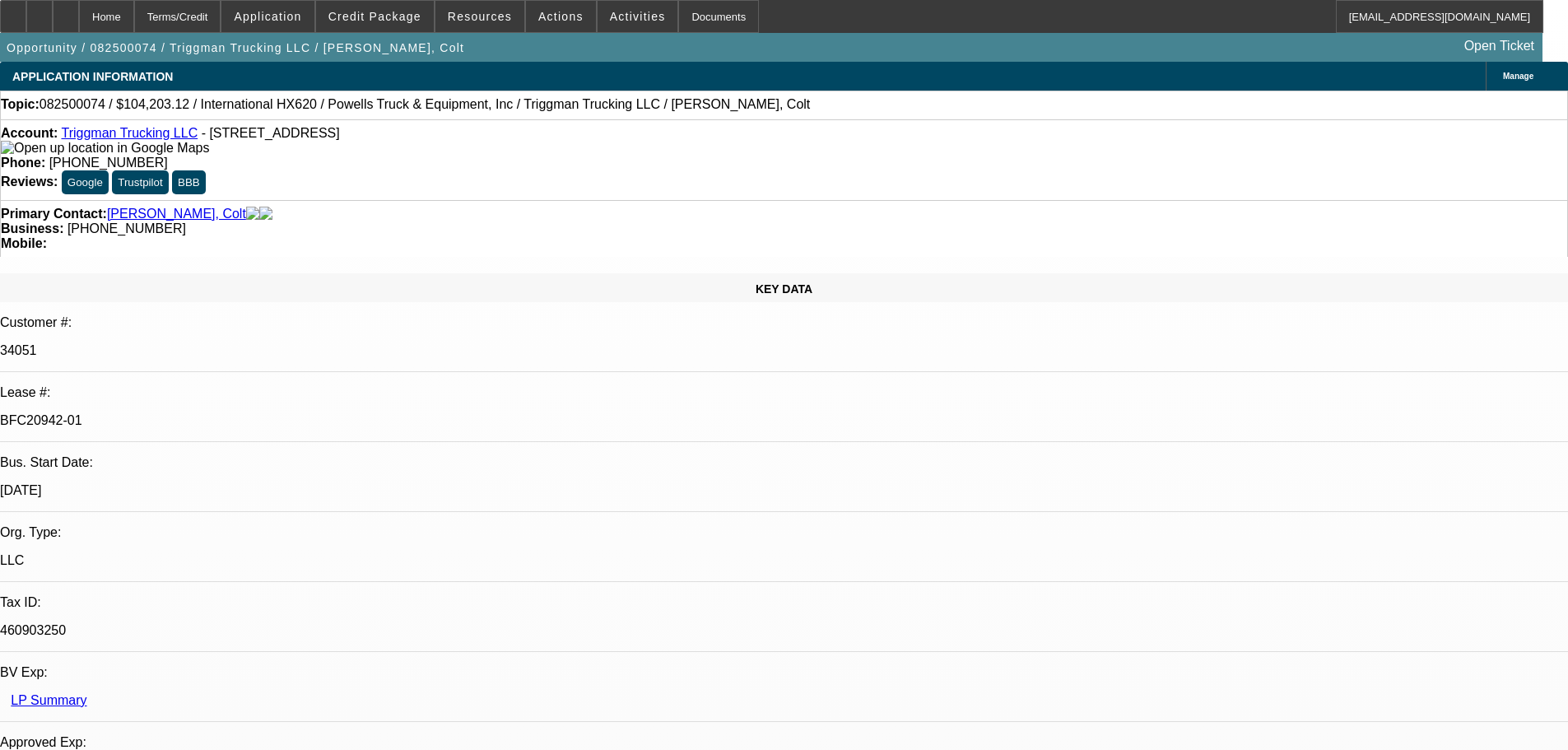
select select "2"
select select "0.1"
select select "4"
select select "0"
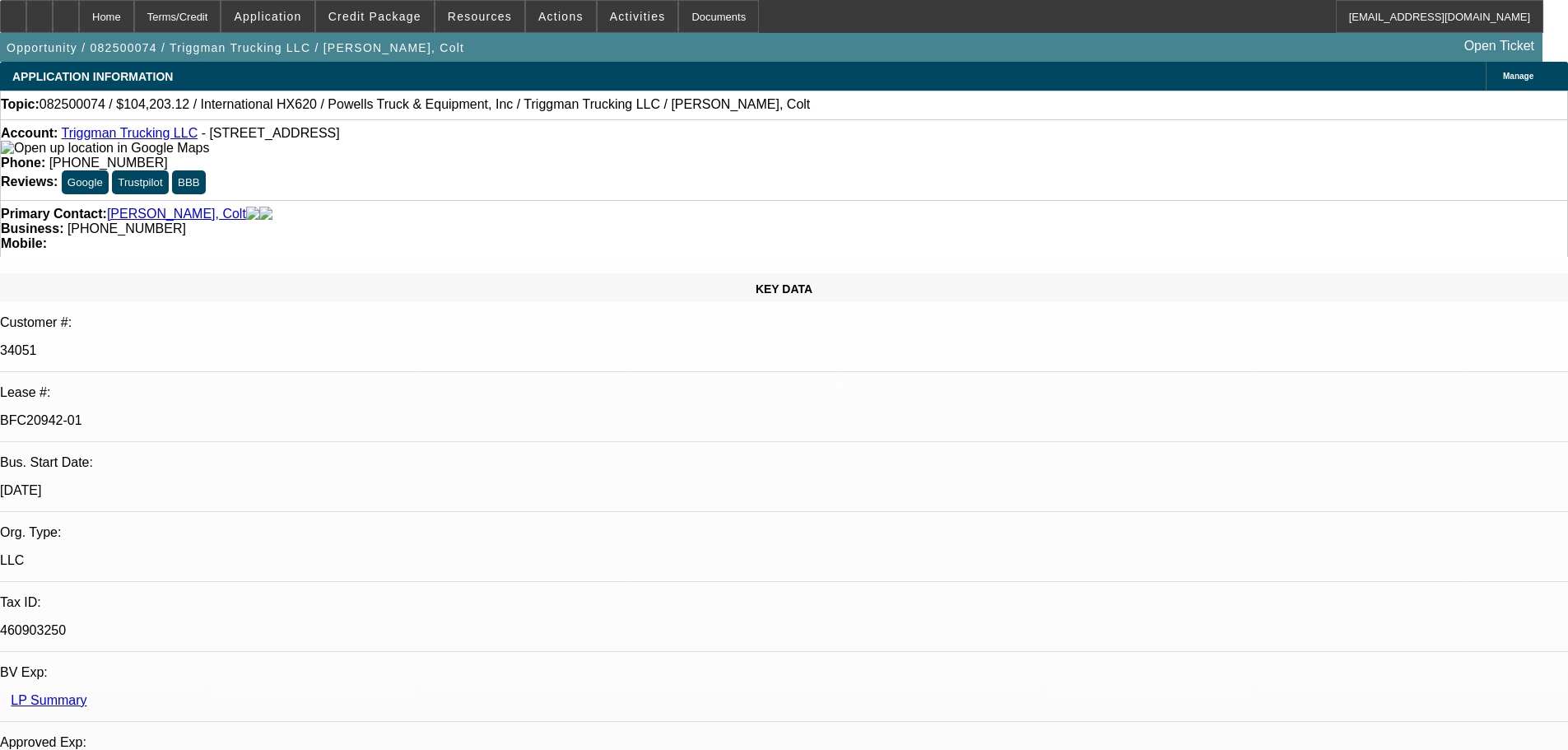
select select "2"
select select "0.1"
select select "4"
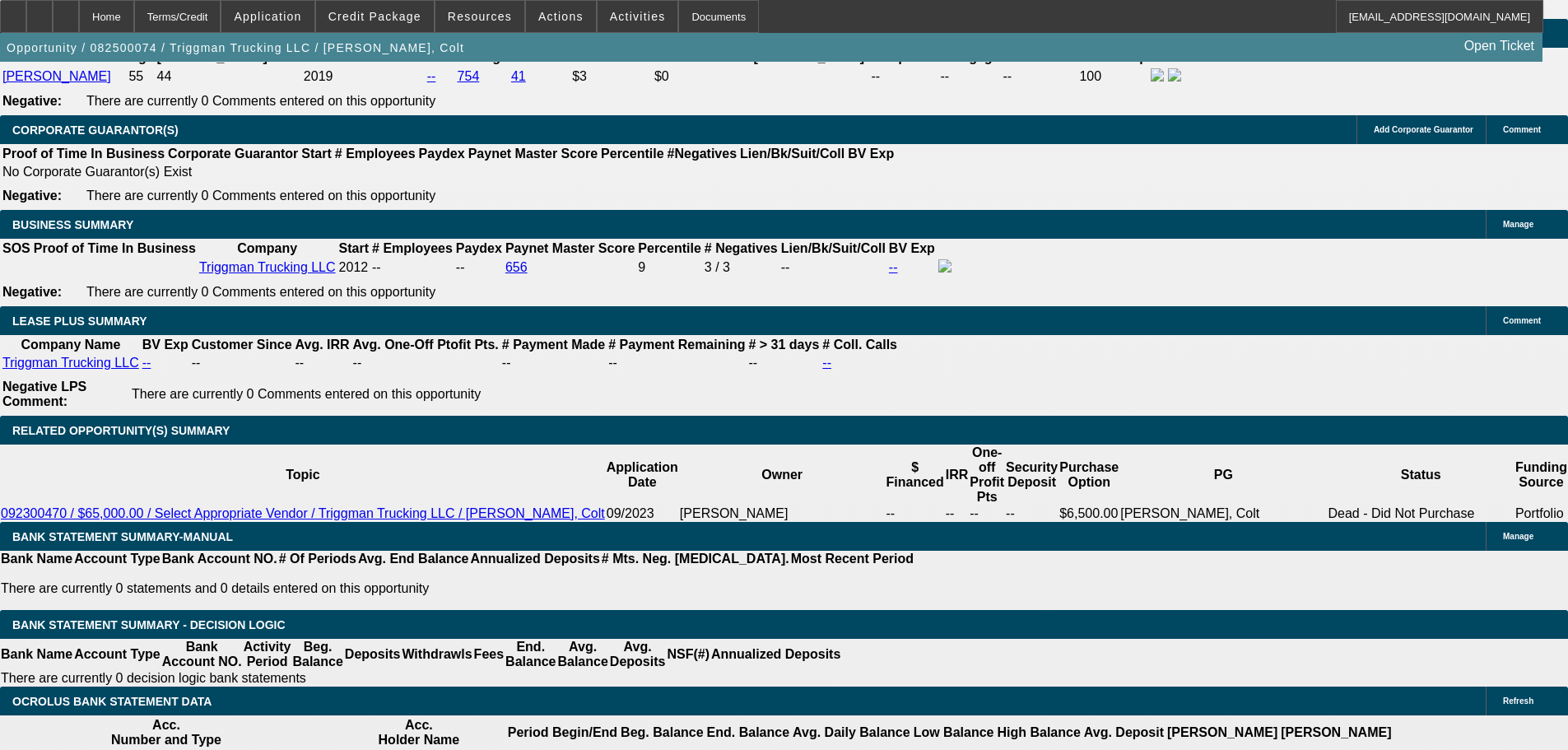
scroll to position [2798, 0]
